Goal: Find contact information: Find contact information

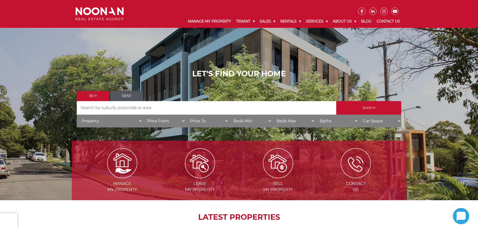
click at [350, 35] on link "Our Experts" at bounding box center [364, 33] width 60 height 7
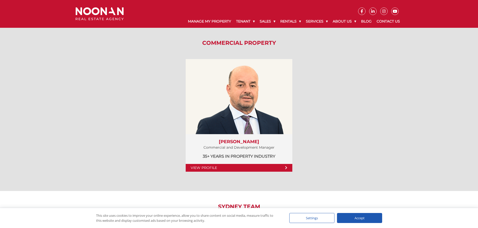
scroll to position [652, 0]
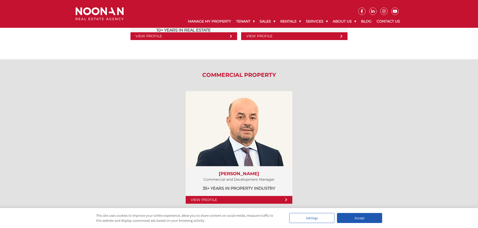
click at [0, 0] on link "View Profile" at bounding box center [0, 0] width 0 height 0
